Goal: Task Accomplishment & Management: Use online tool/utility

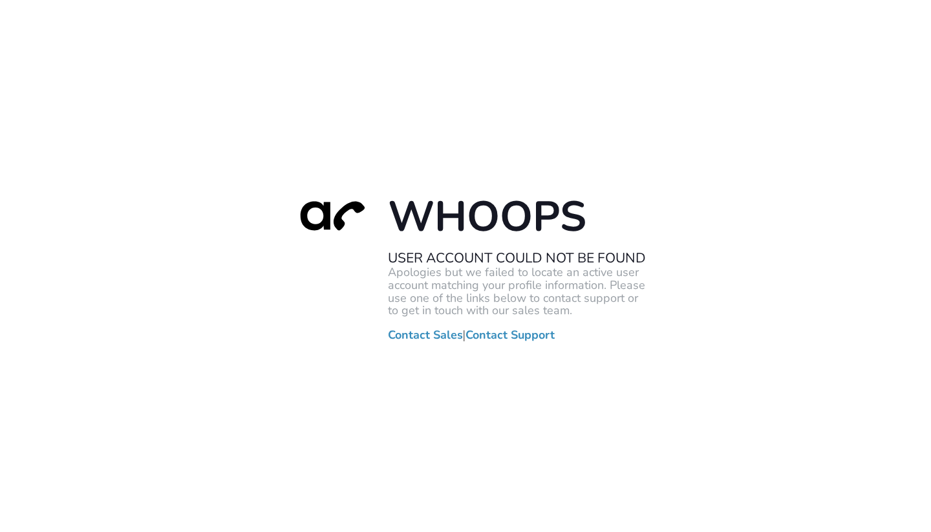
click at [503, 231] on h1 "Whoops" at bounding box center [517, 216] width 259 height 52
click at [511, 198] on h1 "Whoops" at bounding box center [517, 216] width 259 height 52
drag, startPoint x: 388, startPoint y: 257, endPoint x: 542, endPoint y: 257, distance: 154.5
click at [542, 257] on h2 "User Account Could Not Be Found" at bounding box center [517, 257] width 259 height 17
click at [544, 256] on h2 "User Account Could Not Be Found" at bounding box center [517, 257] width 259 height 17
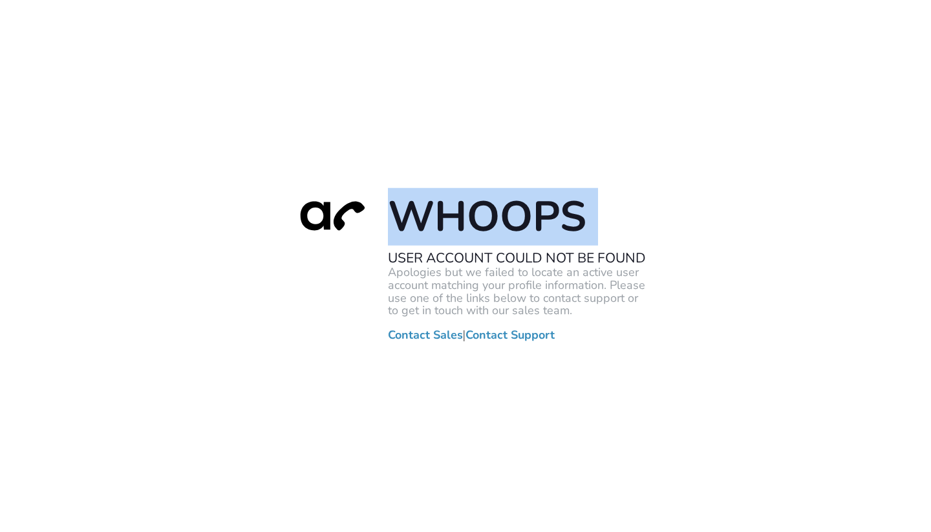
drag, startPoint x: 388, startPoint y: 257, endPoint x: 682, endPoint y: 267, distance: 294.9
click at [682, 267] on div "Whoops User Account Could Not Be Found Apologies but we failed to locate an act…" at bounding box center [465, 266] width 931 height 532
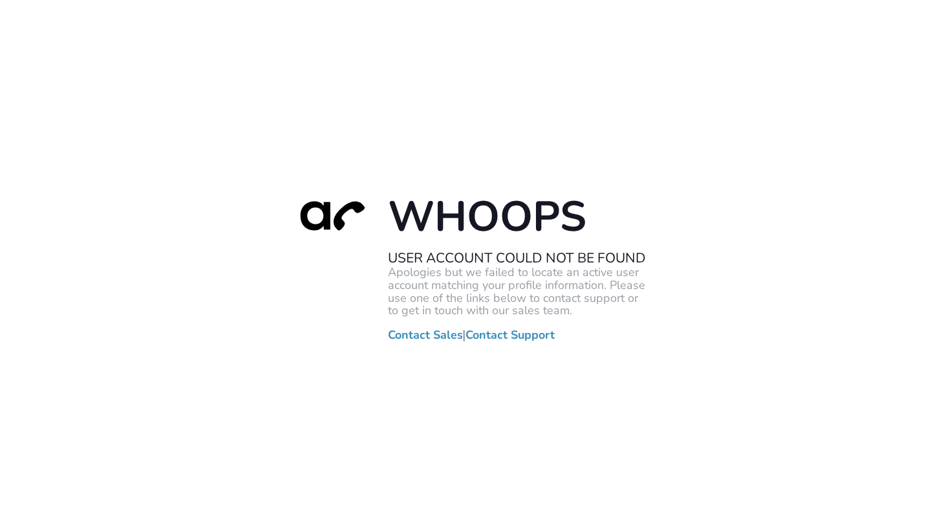
click at [644, 259] on h2 "User Account Could Not Be Found" at bounding box center [517, 257] width 259 height 17
drag, startPoint x: 645, startPoint y: 256, endPoint x: 599, endPoint y: 256, distance: 45.9
click at [599, 256] on h2 "User Account Could Not Be Found" at bounding box center [517, 257] width 259 height 17
click at [579, 231] on h1 "Whoops" at bounding box center [517, 216] width 259 height 52
click at [487, 303] on p "Apologies but we failed to locate an active user account matching your profile …" at bounding box center [517, 291] width 259 height 51
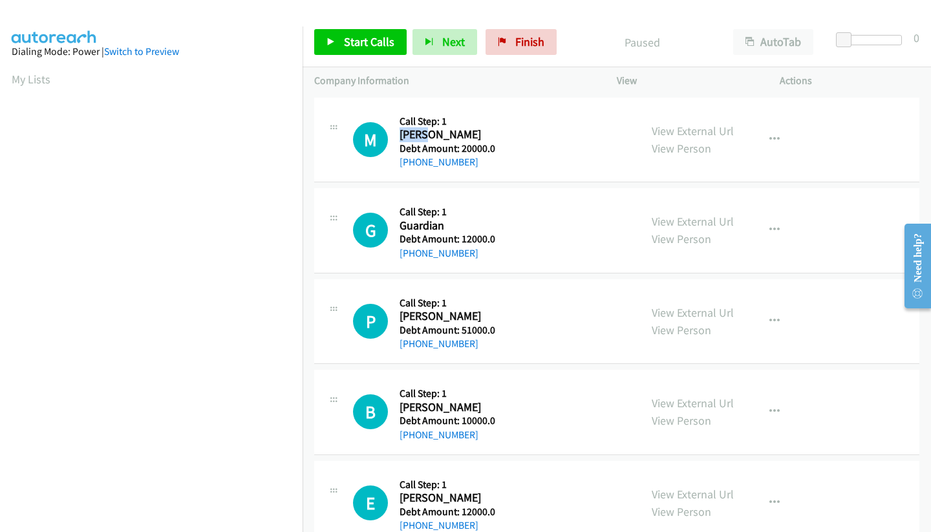
drag, startPoint x: 417, startPoint y: 136, endPoint x: 425, endPoint y: 136, distance: 7.8
click at [425, 136] on h2 "Mikal Rashid" at bounding box center [446, 134] width 95 height 15
copy h2 "Mikal"
click at [769, 143] on icon "button" at bounding box center [774, 139] width 10 height 10
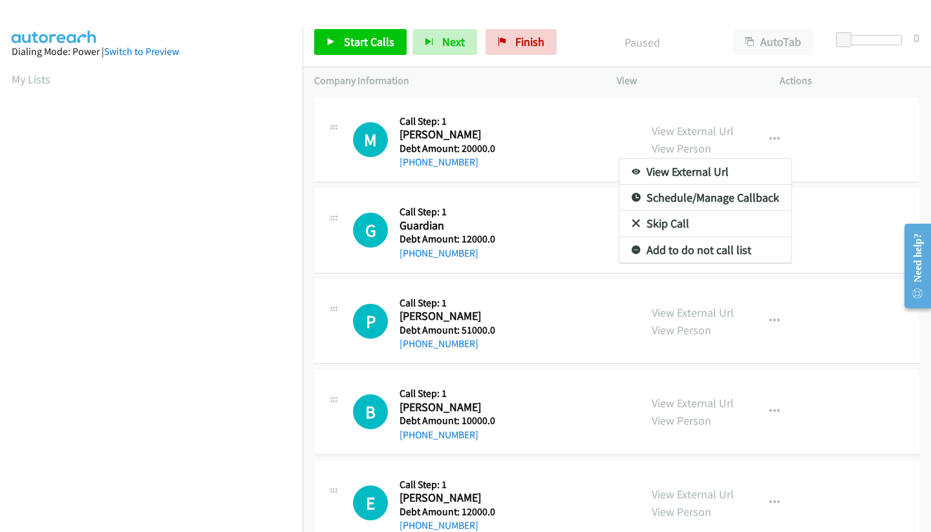
drag, startPoint x: 527, startPoint y: 88, endPoint x: 509, endPoint y: 94, distance: 19.6
click at [527, 89] on div at bounding box center [465, 266] width 931 height 532
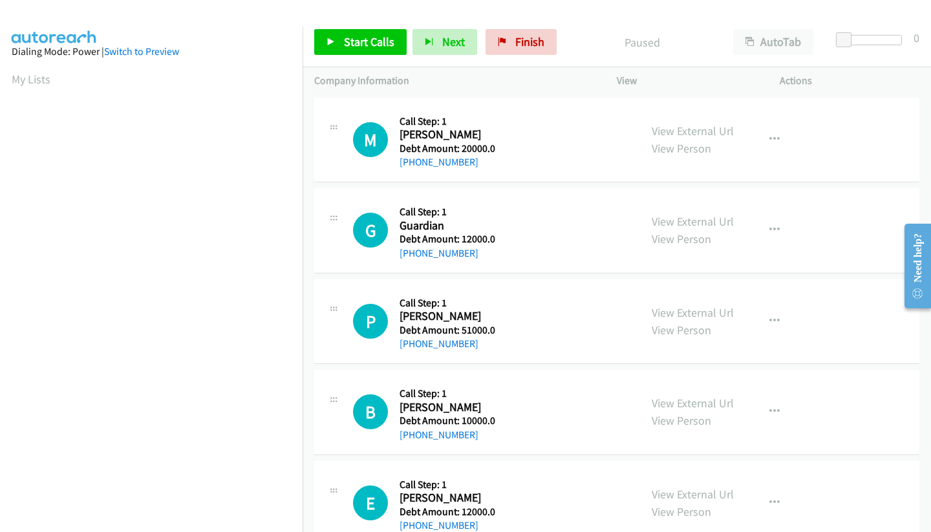
click at [406, 136] on h2 "Mikal Rashid" at bounding box center [446, 134] width 95 height 15
copy h2 "Mikal"
click at [381, 94] on td "M Callback Scheduled Call Step: 1 Mikal Rashid America/New_York Debt Amount: 20…" at bounding box center [616, 139] width 628 height 91
click at [359, 45] on span "Start Calls" at bounding box center [369, 41] width 50 height 15
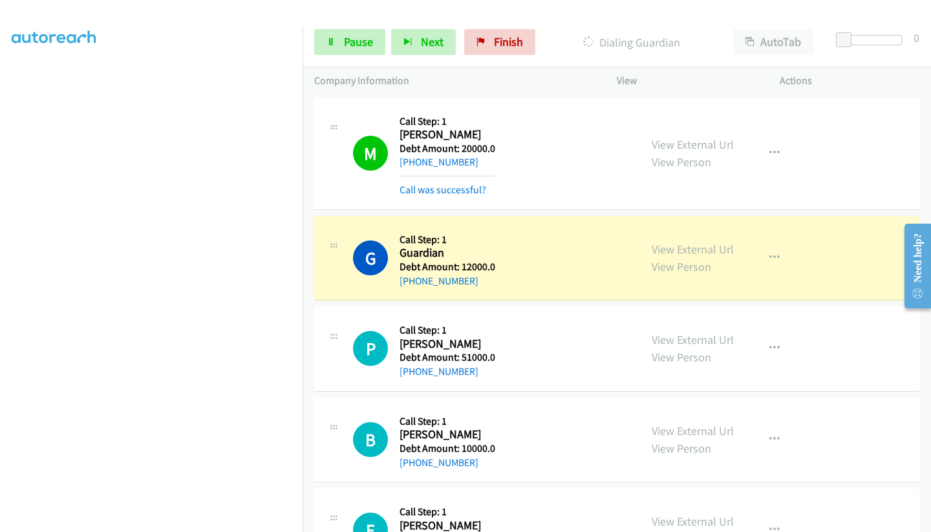
scroll to position [193, 0]
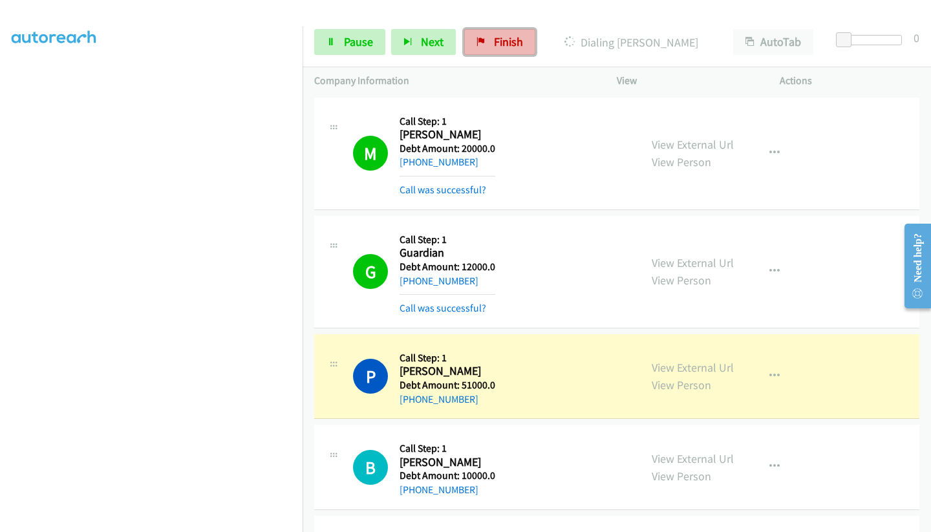
drag, startPoint x: 482, startPoint y: 44, endPoint x: 522, endPoint y: 47, distance: 40.2
click at [482, 44] on icon at bounding box center [480, 42] width 9 height 9
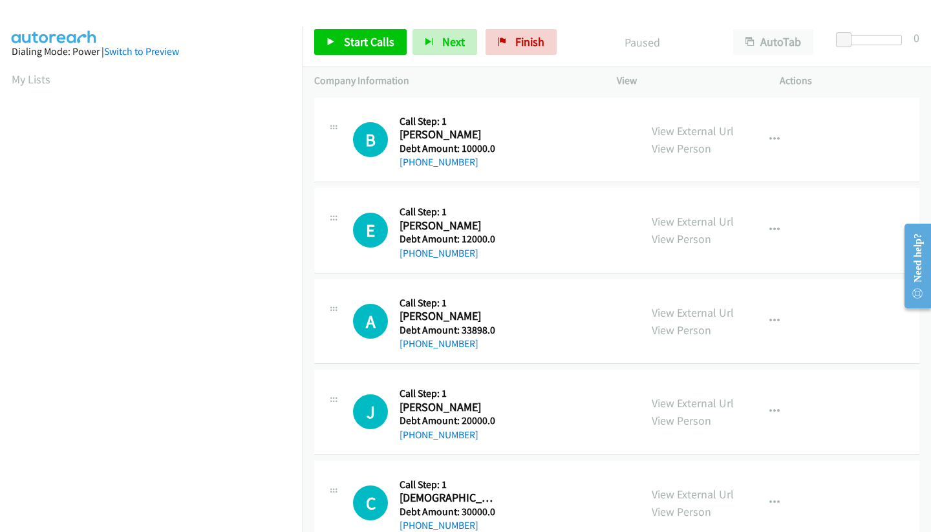
click at [646, 43] on p "Paused" at bounding box center [642, 42] width 136 height 17
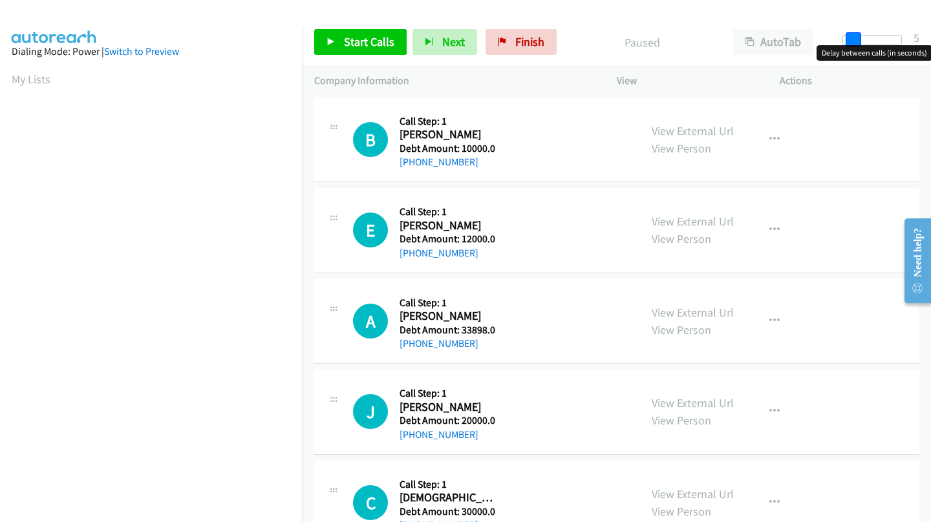
drag, startPoint x: 847, startPoint y: 36, endPoint x: 855, endPoint y: 44, distance: 11.4
click at [855, 44] on span at bounding box center [853, 40] width 16 height 16
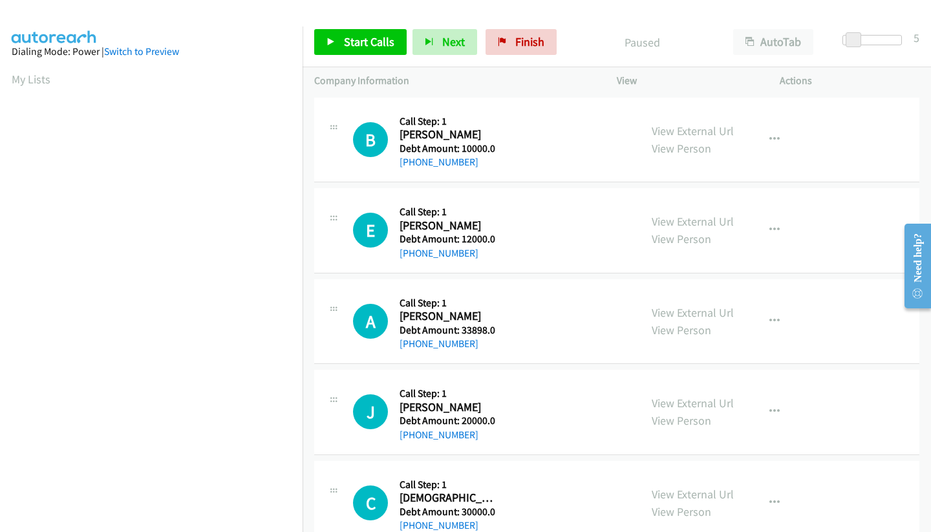
click at [758, 12] on div at bounding box center [459, 25] width 919 height 50
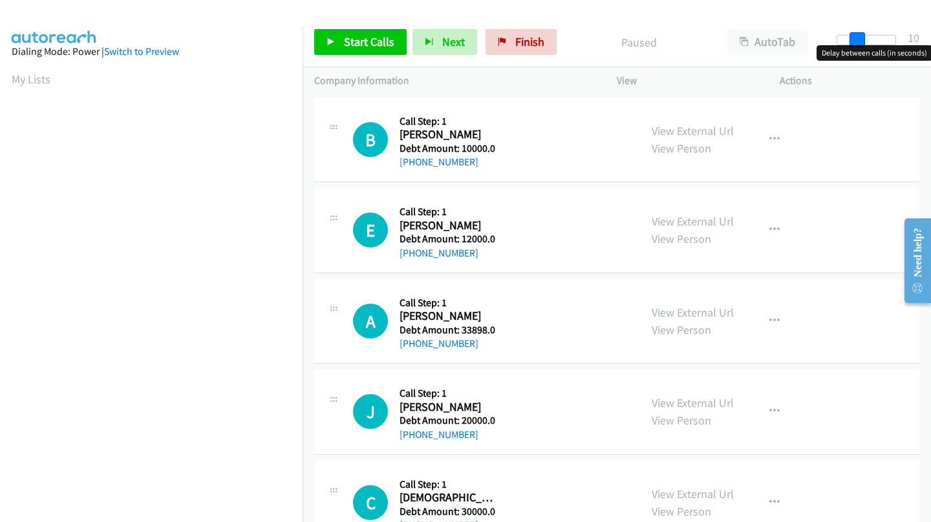
drag, startPoint x: 858, startPoint y: 39, endPoint x: 867, endPoint y: 37, distance: 9.8
click at [867, 37] on div at bounding box center [865, 40] width 59 height 10
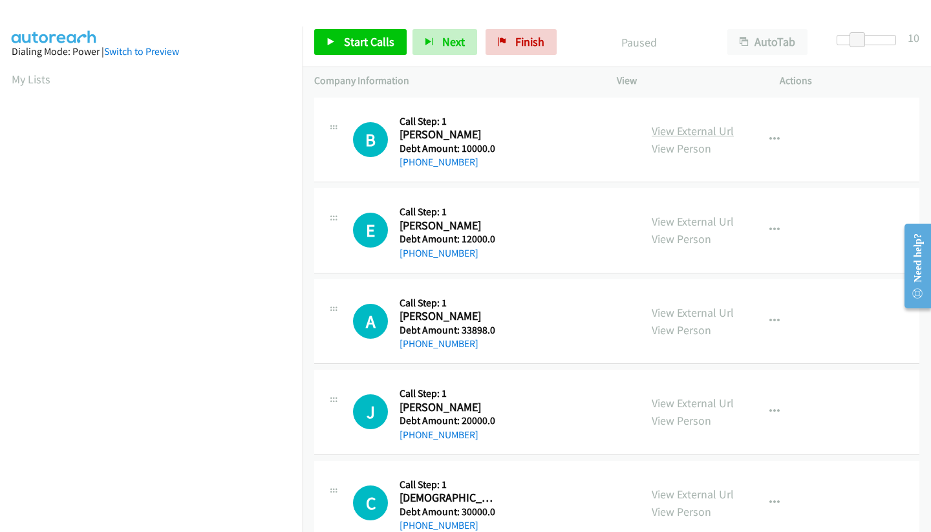
click at [719, 133] on link "View External Url" at bounding box center [692, 130] width 82 height 15
click at [682, 152] on link "View Person" at bounding box center [680, 148] width 59 height 15
click at [16, 80] on link "My Lists" at bounding box center [31, 79] width 39 height 15
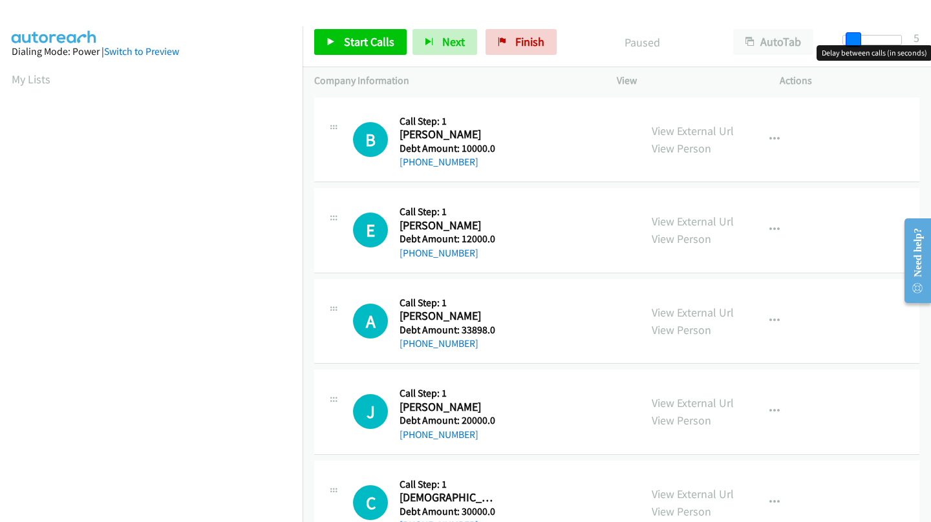
drag, startPoint x: 838, startPoint y: 37, endPoint x: 848, endPoint y: 50, distance: 15.6
click at [848, 50] on body "Start Calls Pause Next Finish Paused AutoTab AutoTab 5 Company Information Info…" at bounding box center [465, 30] width 931 height 61
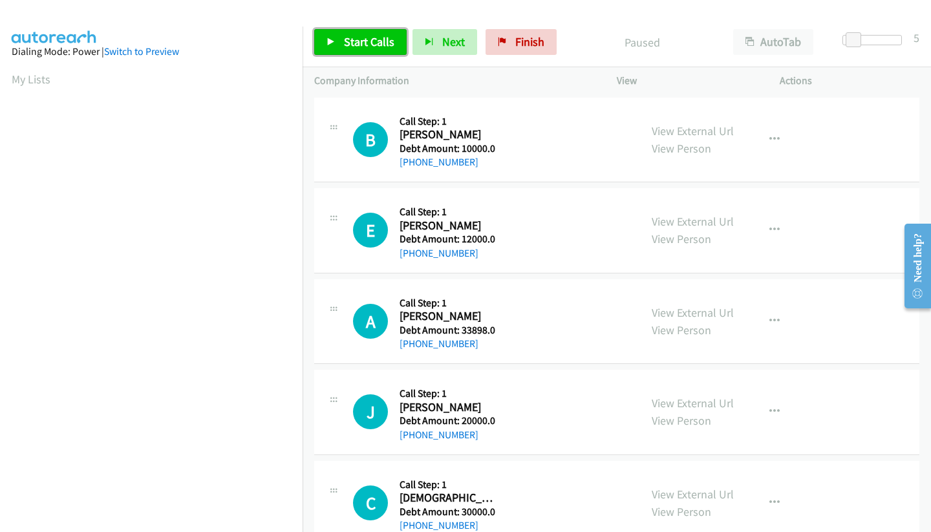
click at [361, 44] on span "Start Calls" at bounding box center [369, 41] width 50 height 15
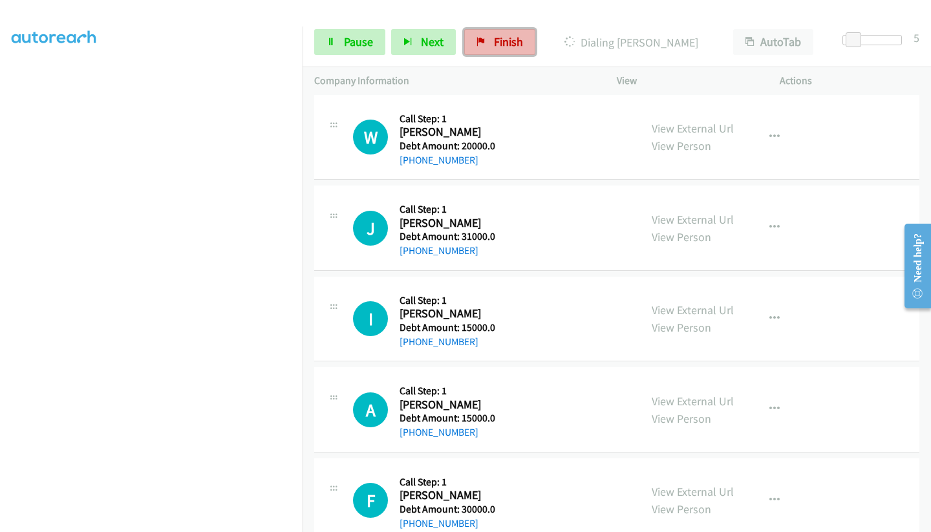
drag, startPoint x: 496, startPoint y: 45, endPoint x: 507, endPoint y: 35, distance: 14.7
click at [496, 45] on span "Finish" at bounding box center [508, 41] width 29 height 15
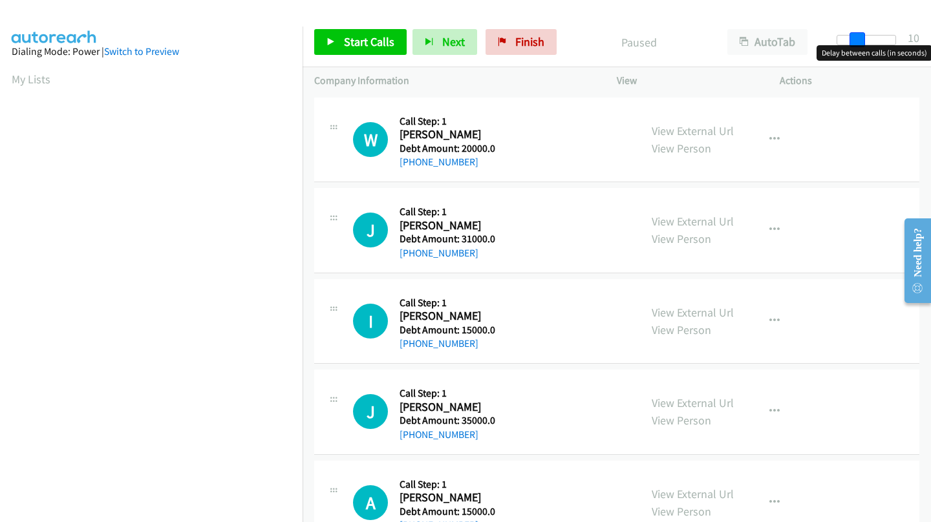
drag, startPoint x: 845, startPoint y: 40, endPoint x: 865, endPoint y: 44, distance: 20.4
click at [865, 44] on div at bounding box center [865, 40] width 59 height 10
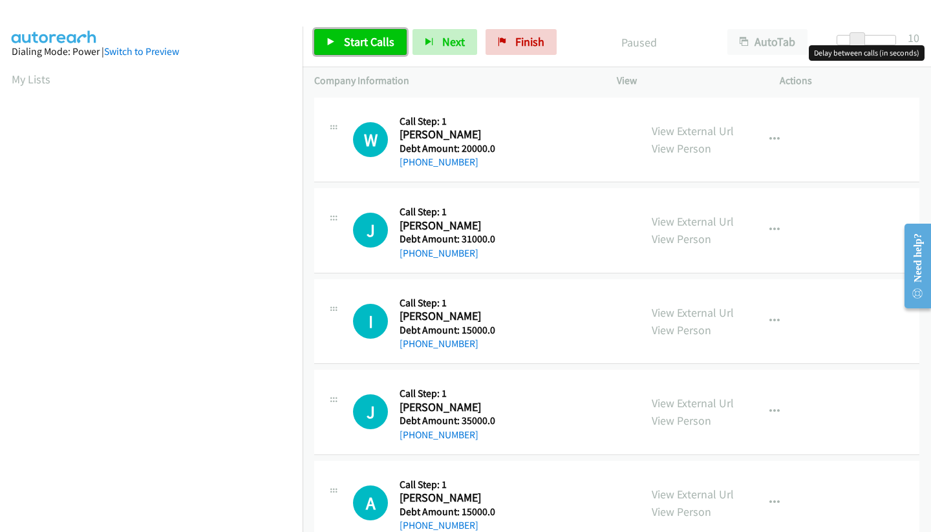
click at [364, 44] on span "Start Calls" at bounding box center [369, 41] width 50 height 15
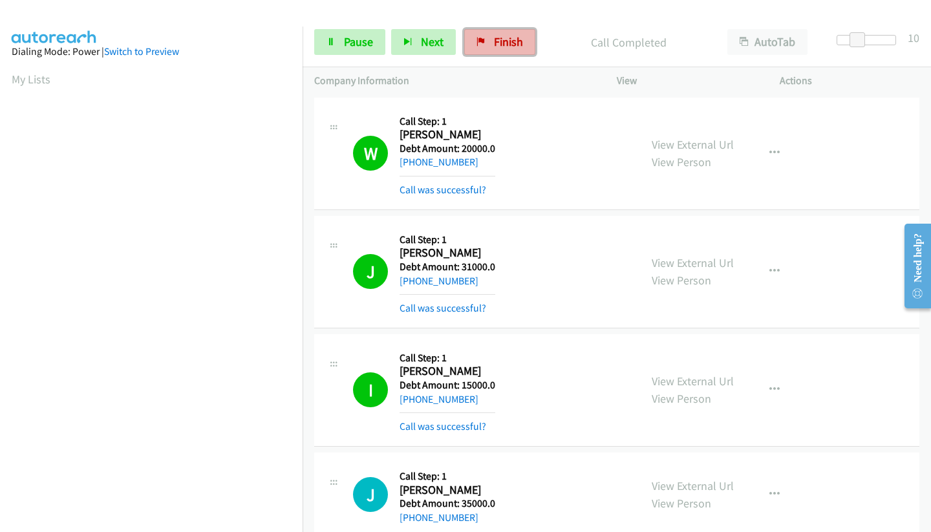
drag, startPoint x: 501, startPoint y: 42, endPoint x: 514, endPoint y: 41, distance: 13.0
click at [501, 42] on span "Finish" at bounding box center [508, 41] width 29 height 15
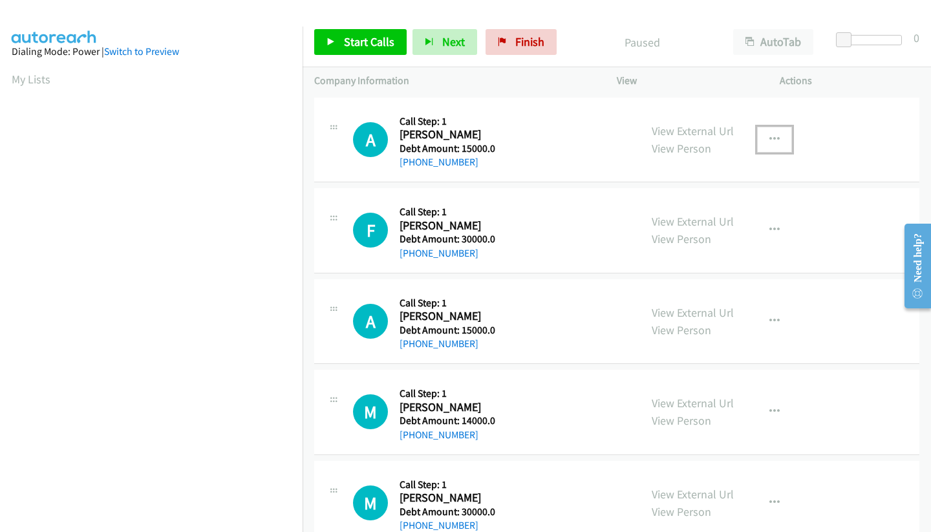
click at [769, 143] on icon "button" at bounding box center [774, 139] width 10 height 10
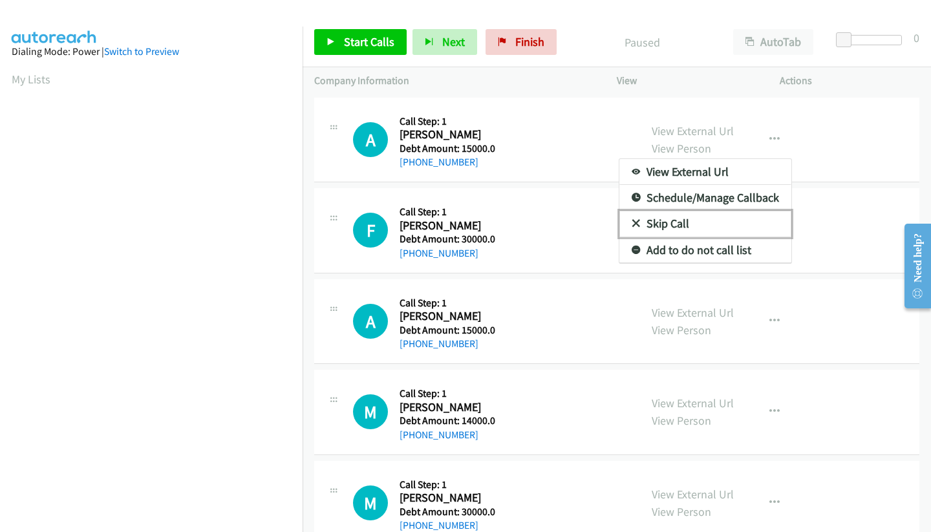
click at [673, 224] on link "Skip Call" at bounding box center [705, 224] width 172 height 26
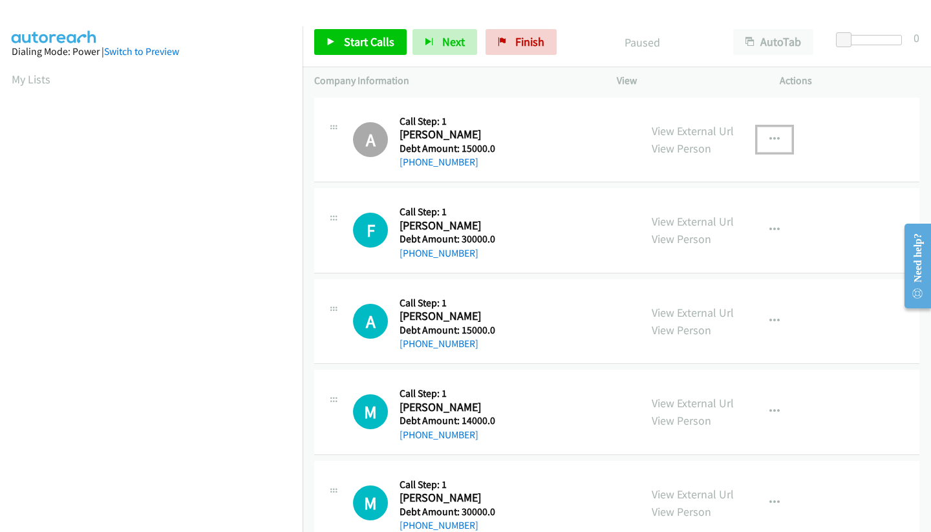
click at [769, 141] on icon "button" at bounding box center [774, 139] width 10 height 10
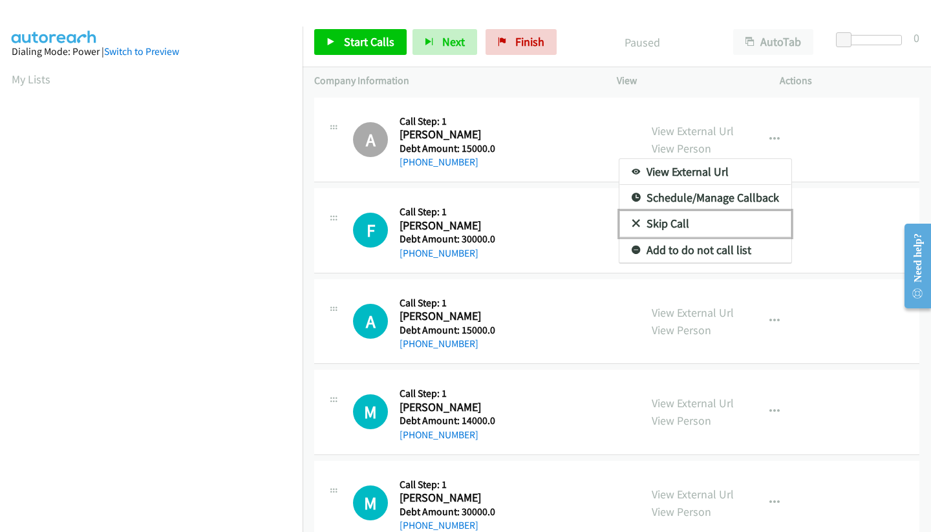
click at [664, 222] on link "Skip Call" at bounding box center [705, 224] width 172 height 26
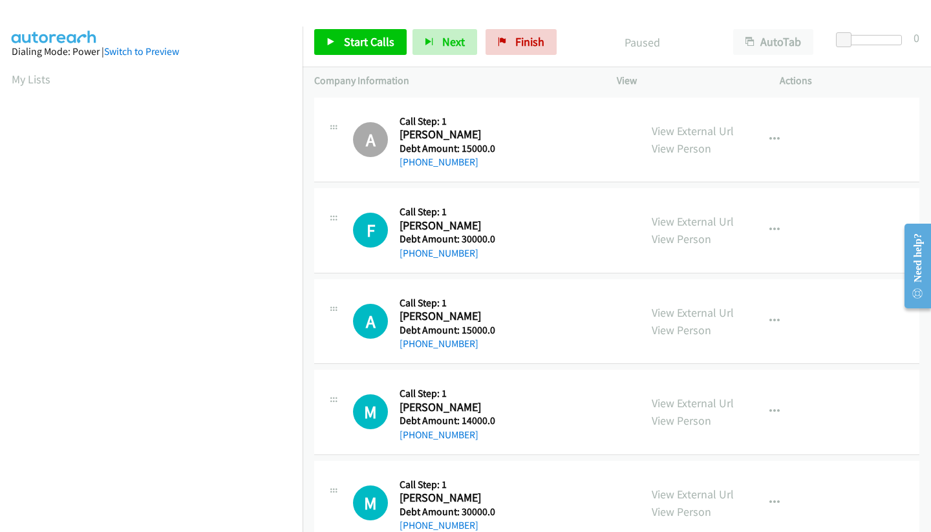
click at [332, 130] on icon at bounding box center [334, 129] width 16 height 6
click at [333, 160] on div "A Callback Scheduled Call Step: 1 Agyimang Prempeh America/New_York Debt Amount…" at bounding box center [477, 139] width 302 height 61
drag, startPoint x: 333, startPoint y: 126, endPoint x: 324, endPoint y: 145, distance: 21.4
drag, startPoint x: 324, startPoint y: 145, endPoint x: 331, endPoint y: 123, distance: 23.1
click at [331, 123] on icon at bounding box center [334, 126] width 16 height 6
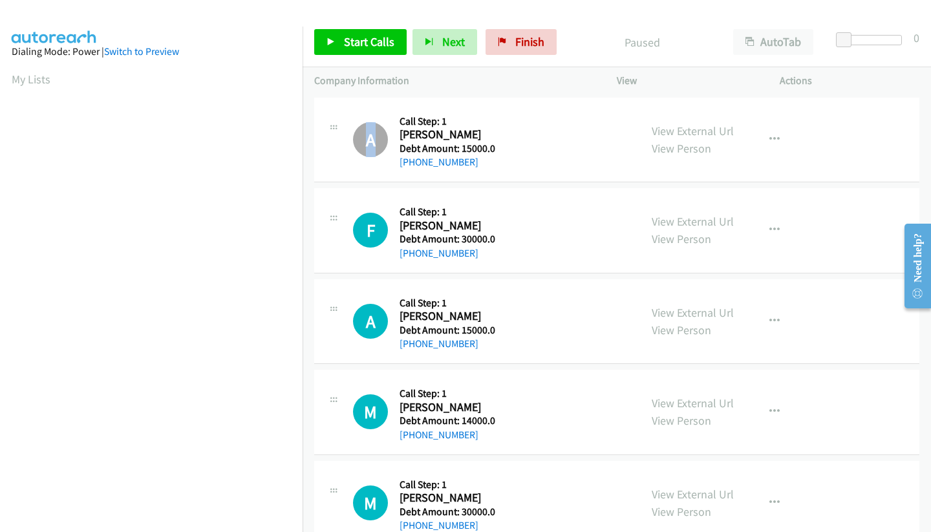
drag, startPoint x: 331, startPoint y: 123, endPoint x: 331, endPoint y: 149, distance: 25.2
click at [331, 149] on div "A Callback Scheduled Call Step: 1 Agyimang Prempeh America/New_York Debt Amount…" at bounding box center [477, 139] width 302 height 61
click at [334, 126] on icon at bounding box center [334, 129] width 16 height 6
click at [769, 139] on icon "button" at bounding box center [774, 139] width 10 height 10
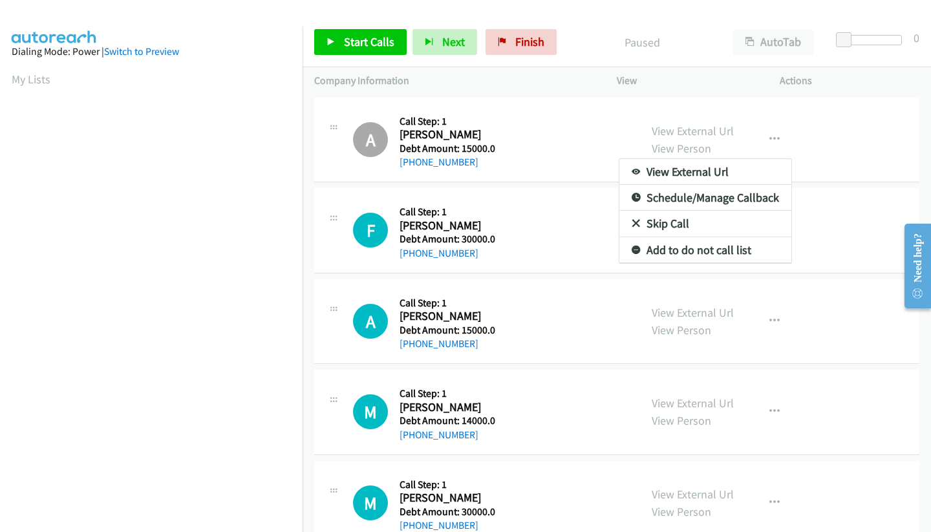
click at [346, 74] on div at bounding box center [465, 266] width 931 height 532
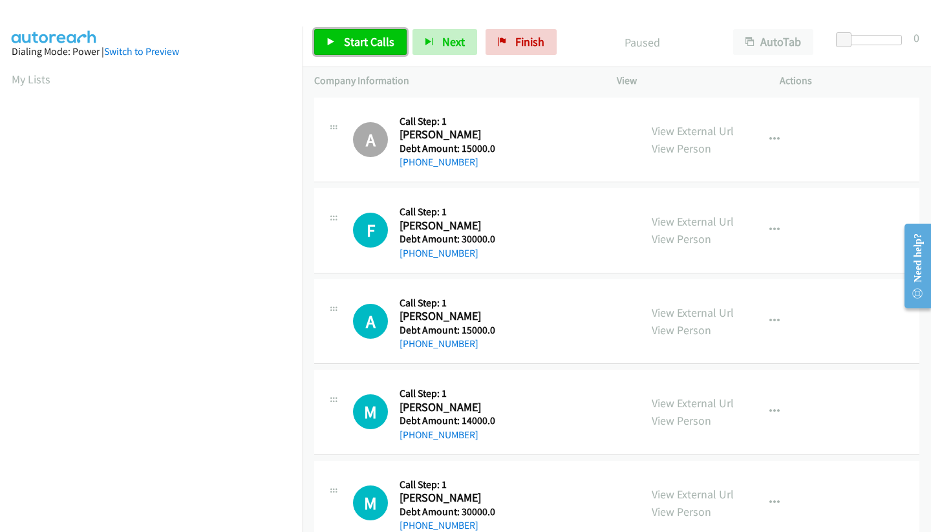
click at [355, 40] on span "Start Calls" at bounding box center [369, 41] width 50 height 15
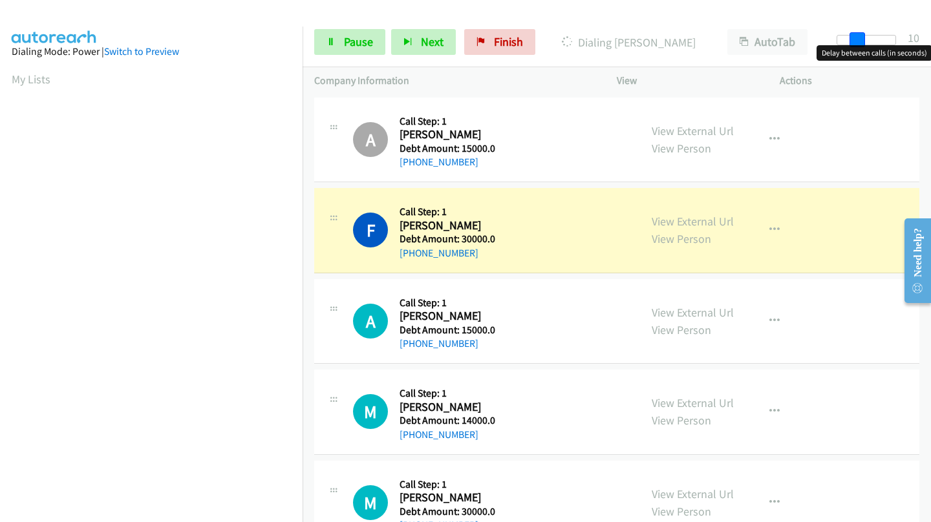
drag, startPoint x: 844, startPoint y: 44, endPoint x: 863, endPoint y: 38, distance: 19.6
click at [863, 38] on span at bounding box center [857, 40] width 16 height 16
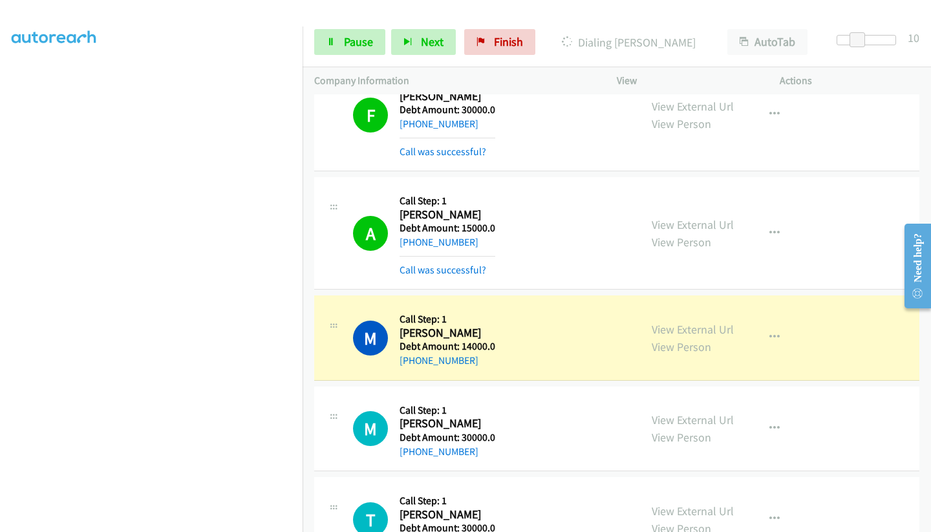
scroll to position [65, 0]
drag, startPoint x: 401, startPoint y: 332, endPoint x: 438, endPoint y: 334, distance: 36.3
click at [438, 334] on h2 "Michelle Speight" at bounding box center [446, 333] width 95 height 15
copy h2 "Michelle"
click at [312, 76] on div "Company Information" at bounding box center [453, 80] width 302 height 27
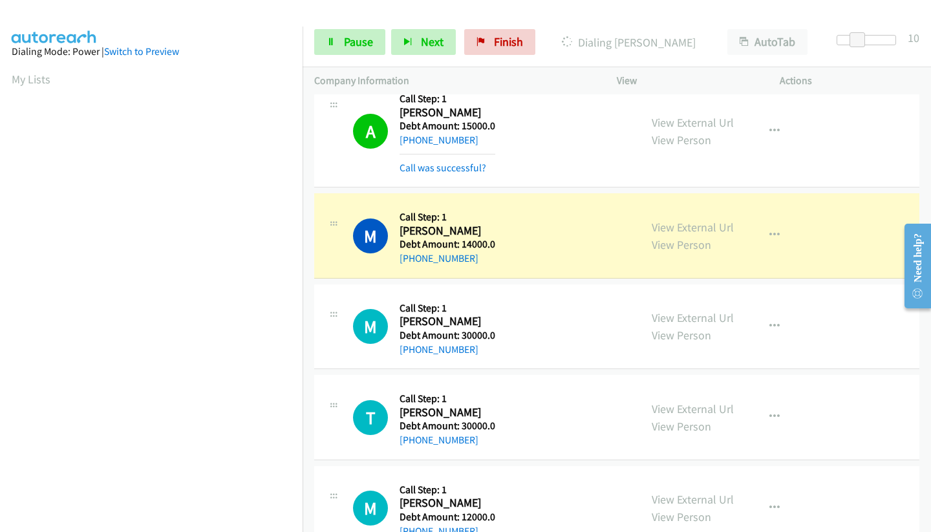
scroll to position [323, 0]
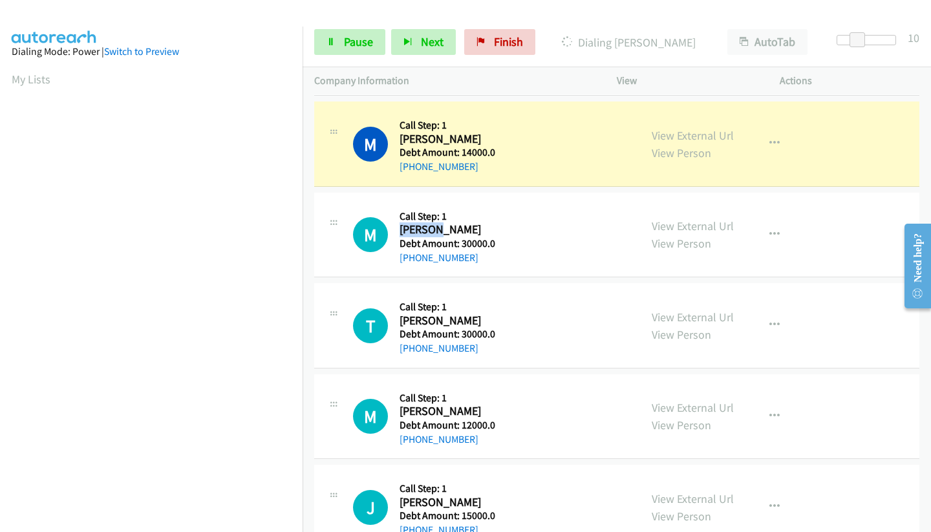
drag, startPoint x: 402, startPoint y: 230, endPoint x: 434, endPoint y: 229, distance: 32.3
click at [434, 229] on h2 "Moriste Jean" at bounding box center [446, 229] width 95 height 15
copy h2 "Moriste"
click at [423, 226] on h2 "Moriste Jean" at bounding box center [446, 229] width 95 height 15
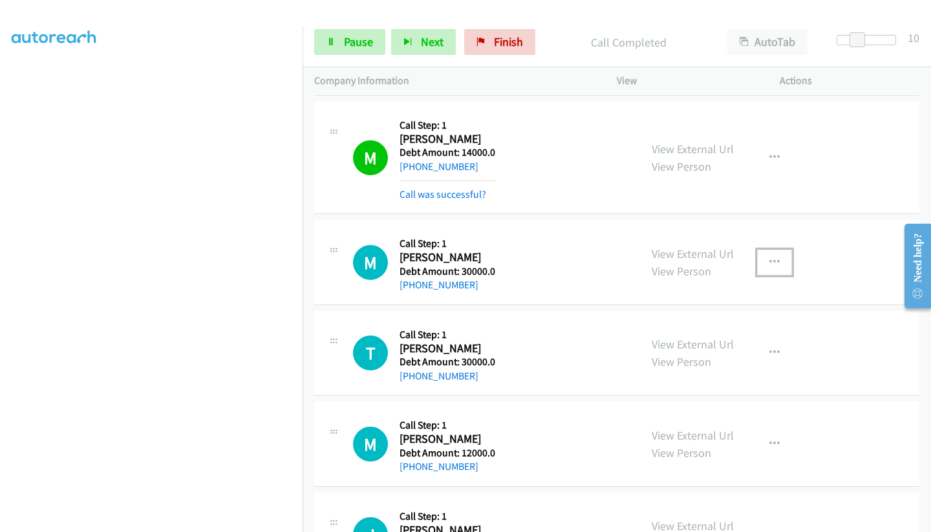
click at [769, 262] on icon "button" at bounding box center [774, 262] width 10 height 10
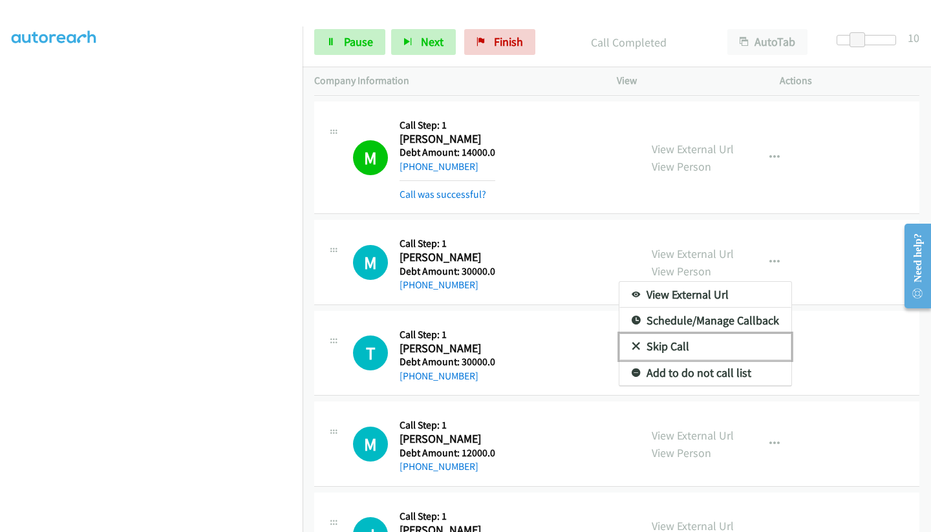
click at [668, 344] on link "Skip Call" at bounding box center [705, 346] width 172 height 26
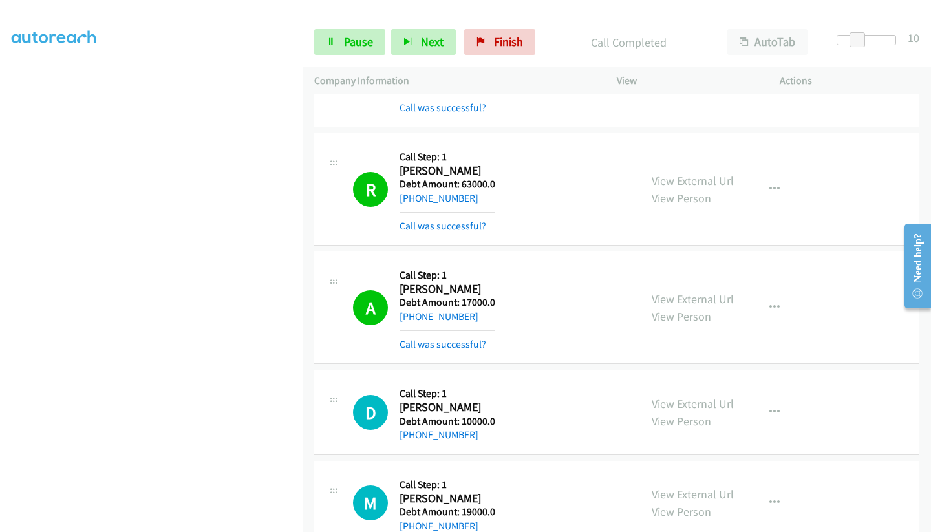
scroll to position [1163, 0]
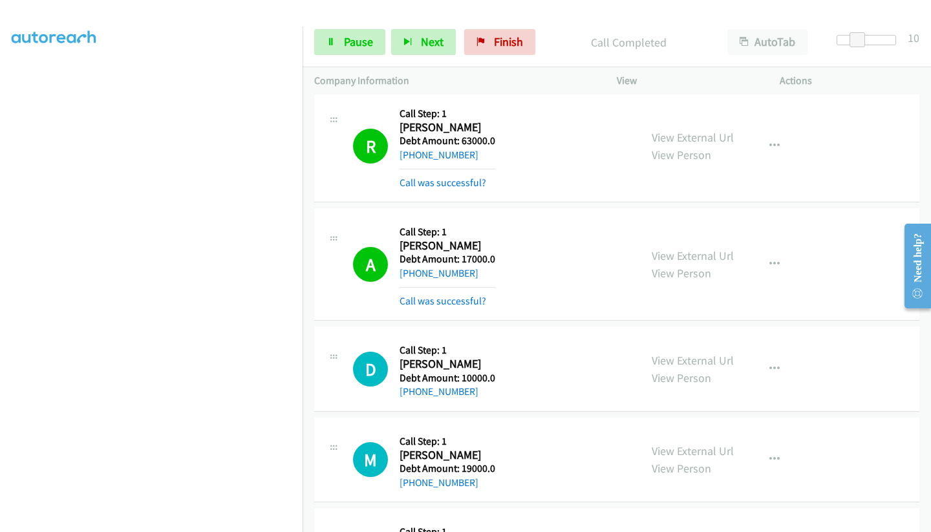
click at [431, 363] on h2 "Dwindalin Edwards" at bounding box center [446, 364] width 95 height 15
copy h2 "Dwindalin"
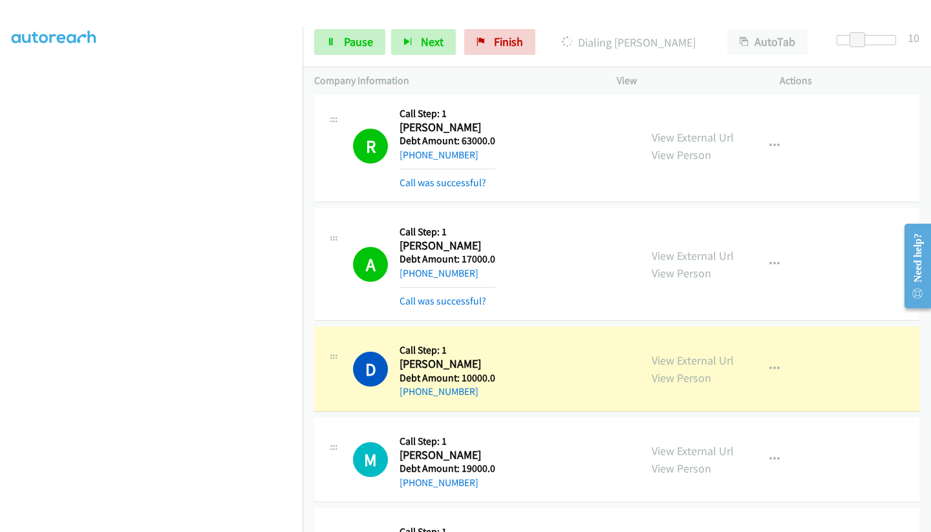
click at [540, 346] on div "D Callback Scheduled Call Step: 1 Dwindalin Edwards America/New_York Debt Amoun…" at bounding box center [490, 368] width 275 height 61
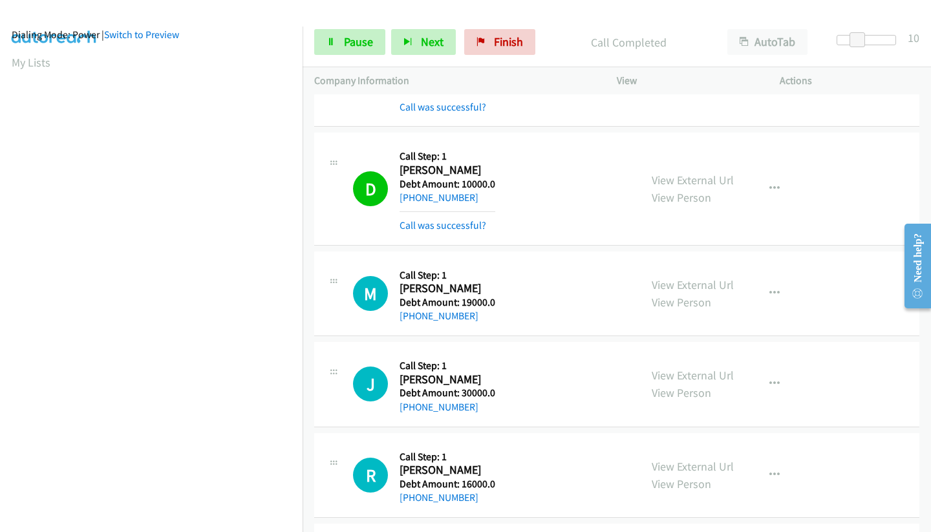
scroll to position [0, 0]
click at [632, 39] on p "Call Completed" at bounding box center [628, 42] width 151 height 17
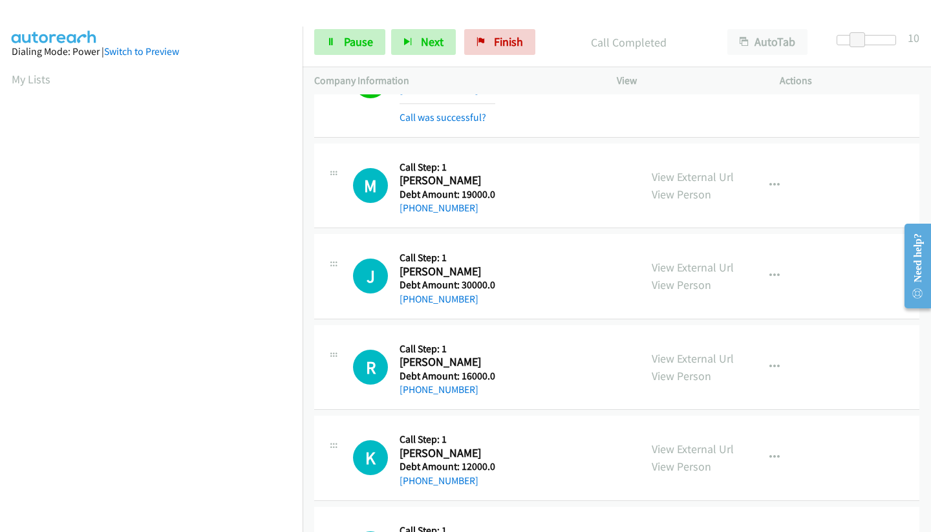
scroll to position [1422, 0]
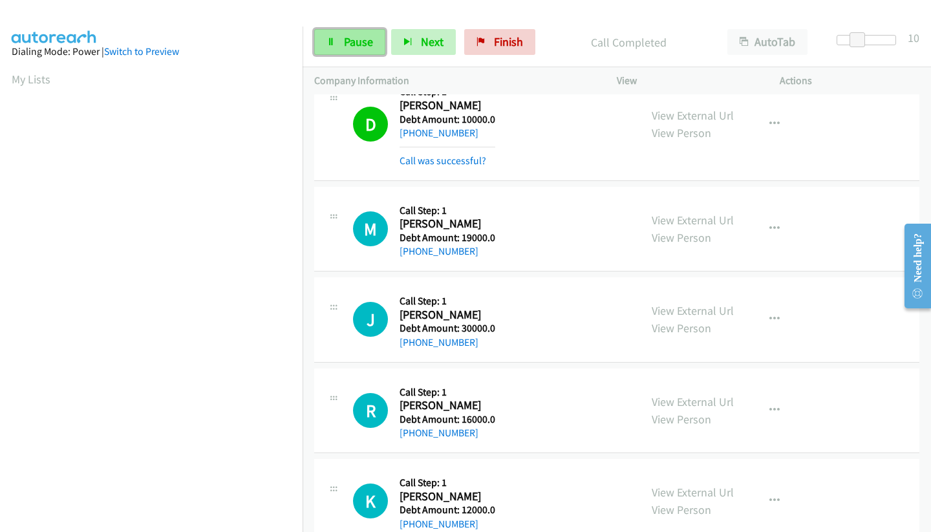
click at [366, 39] on span "Pause" at bounding box center [358, 41] width 29 height 15
click at [356, 41] on span "Start Calls" at bounding box center [369, 41] width 50 height 15
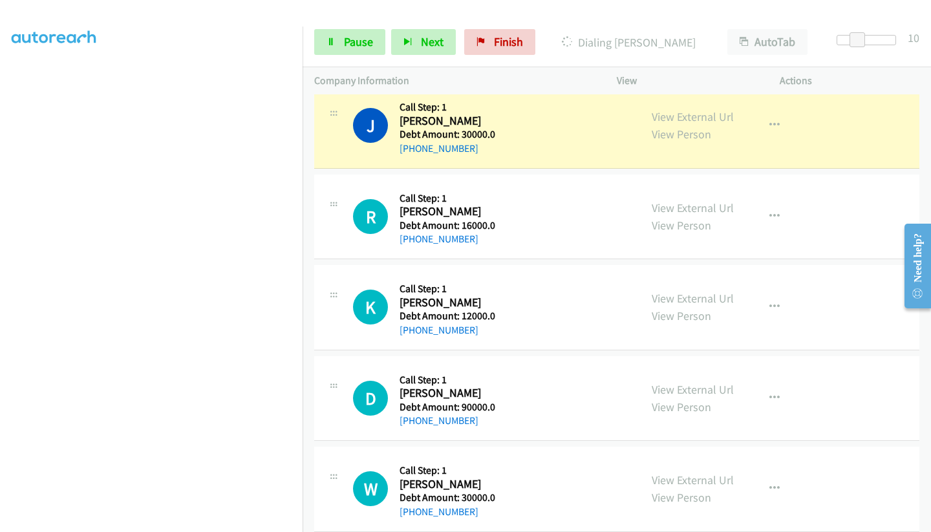
scroll to position [193, 0]
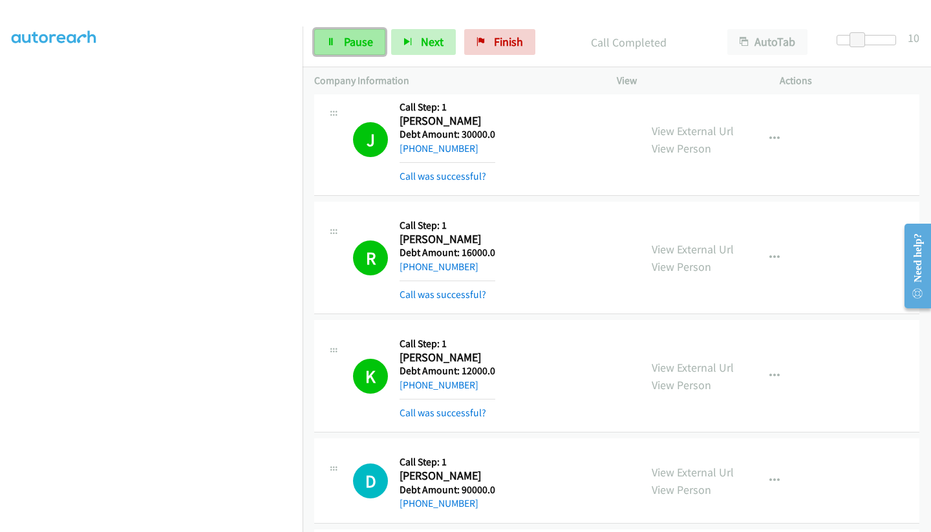
click at [349, 45] on span "Pause" at bounding box center [358, 41] width 29 height 15
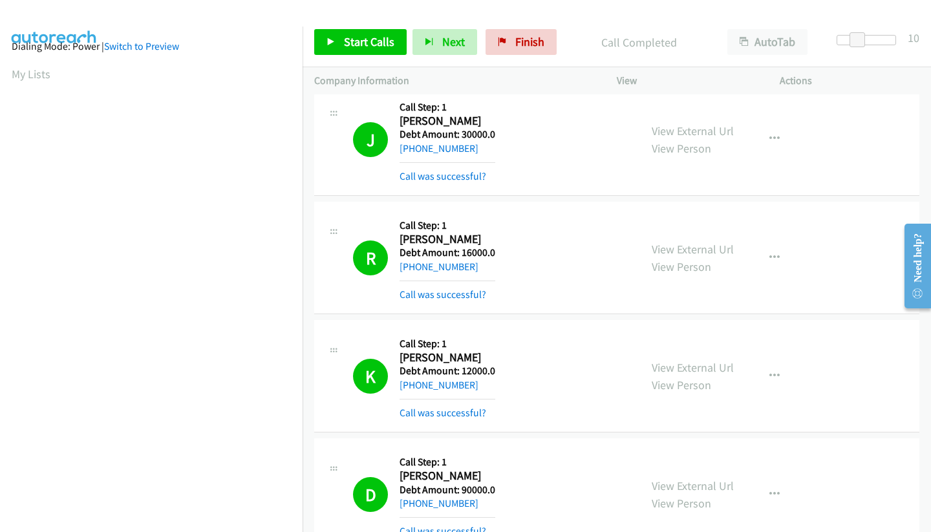
scroll to position [0, 0]
click at [27, 83] on link "My Lists" at bounding box center [31, 79] width 39 height 15
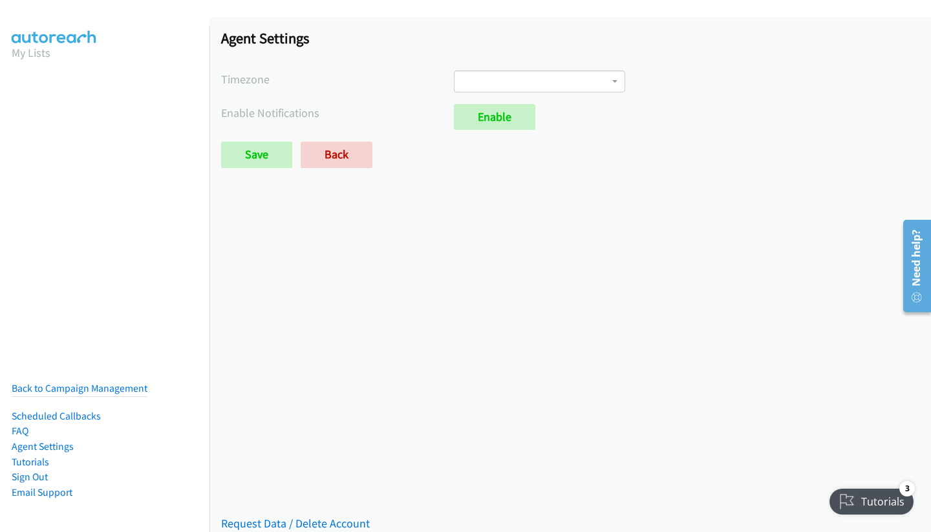
click at [50, 47] on section "My Lists" at bounding box center [105, 52] width 186 height 17
click at [33, 51] on link "My Lists" at bounding box center [31, 52] width 39 height 15
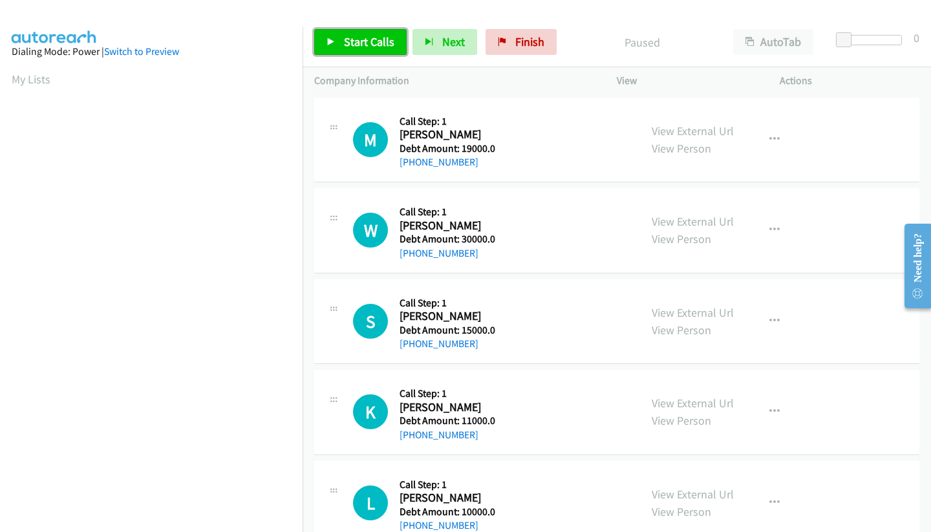
click at [373, 44] on span "Start Calls" at bounding box center [369, 41] width 50 height 15
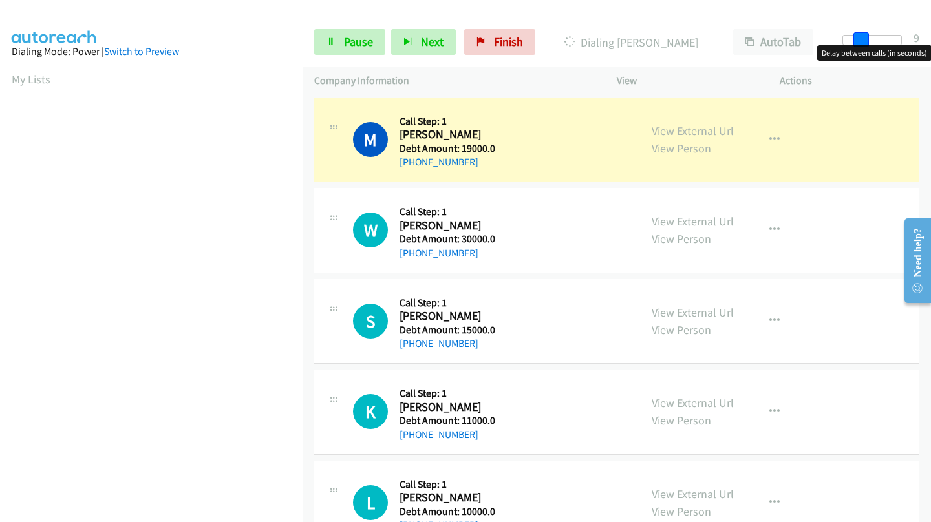
drag, startPoint x: 847, startPoint y: 42, endPoint x: 865, endPoint y: 37, distance: 18.8
click at [865, 37] on span at bounding box center [861, 40] width 16 height 16
click at [868, 37] on div at bounding box center [865, 40] width 59 height 10
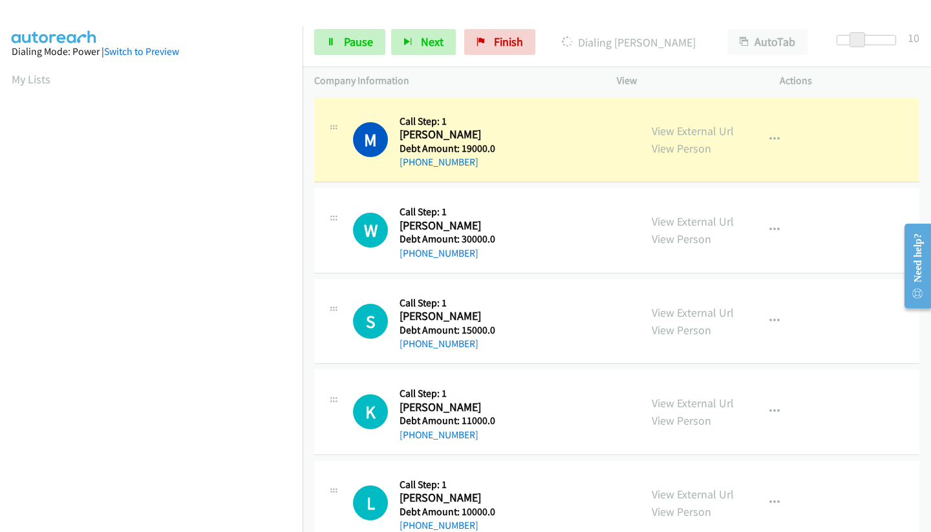
click at [916, 37] on div "10" at bounding box center [913, 37] width 12 height 17
click at [913, 38] on div "10" at bounding box center [913, 37] width 12 height 17
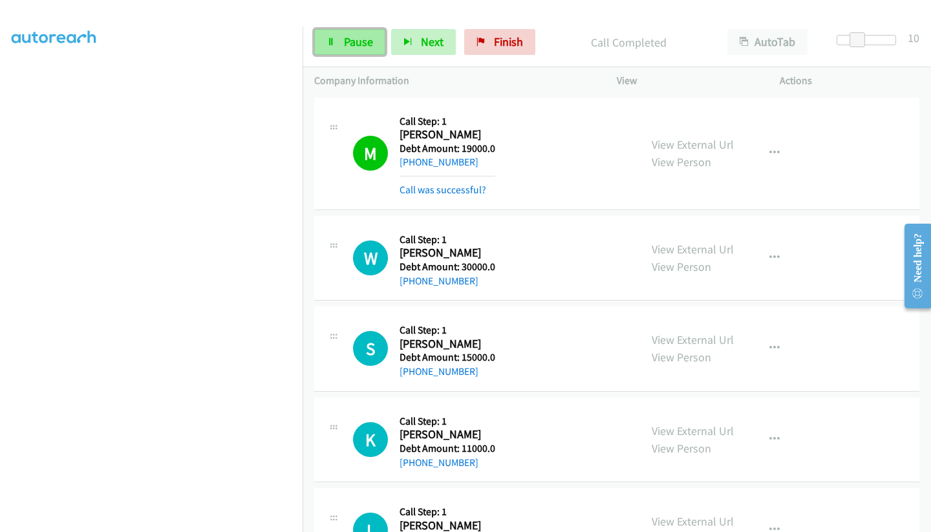
click at [357, 49] on link "Pause" at bounding box center [349, 42] width 71 height 26
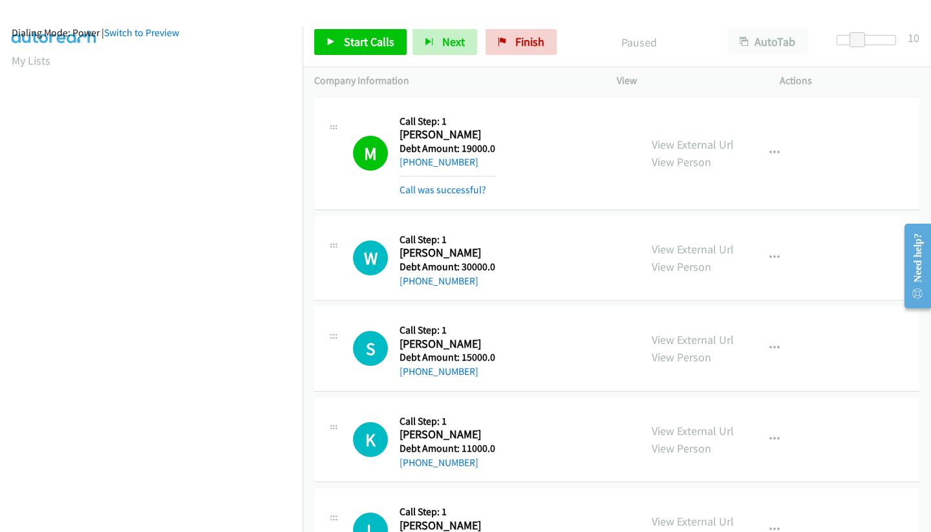
scroll to position [0, 0]
